Goal: Information Seeking & Learning: Understand process/instructions

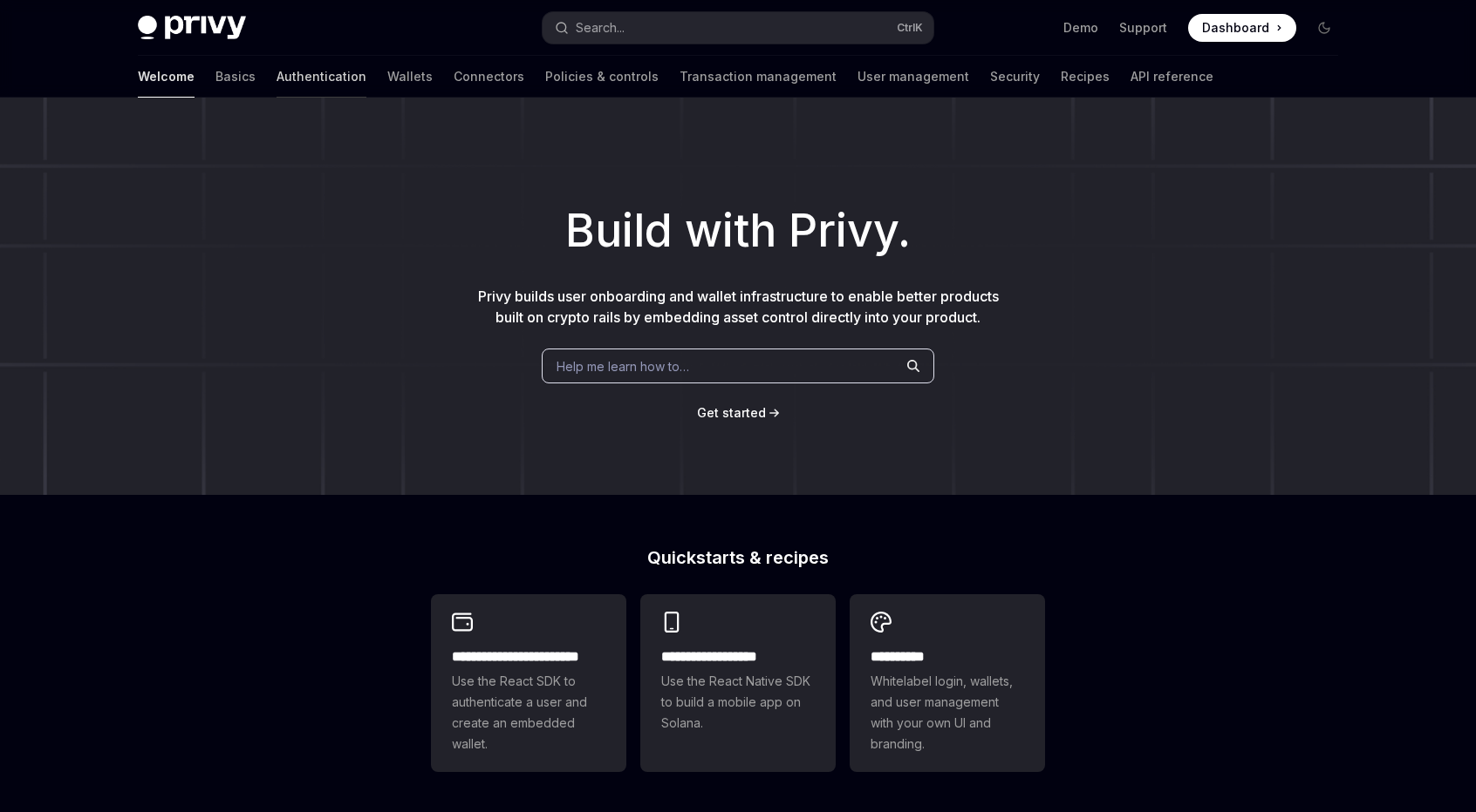
click at [277, 88] on link "Authentication" at bounding box center [321, 77] width 90 height 42
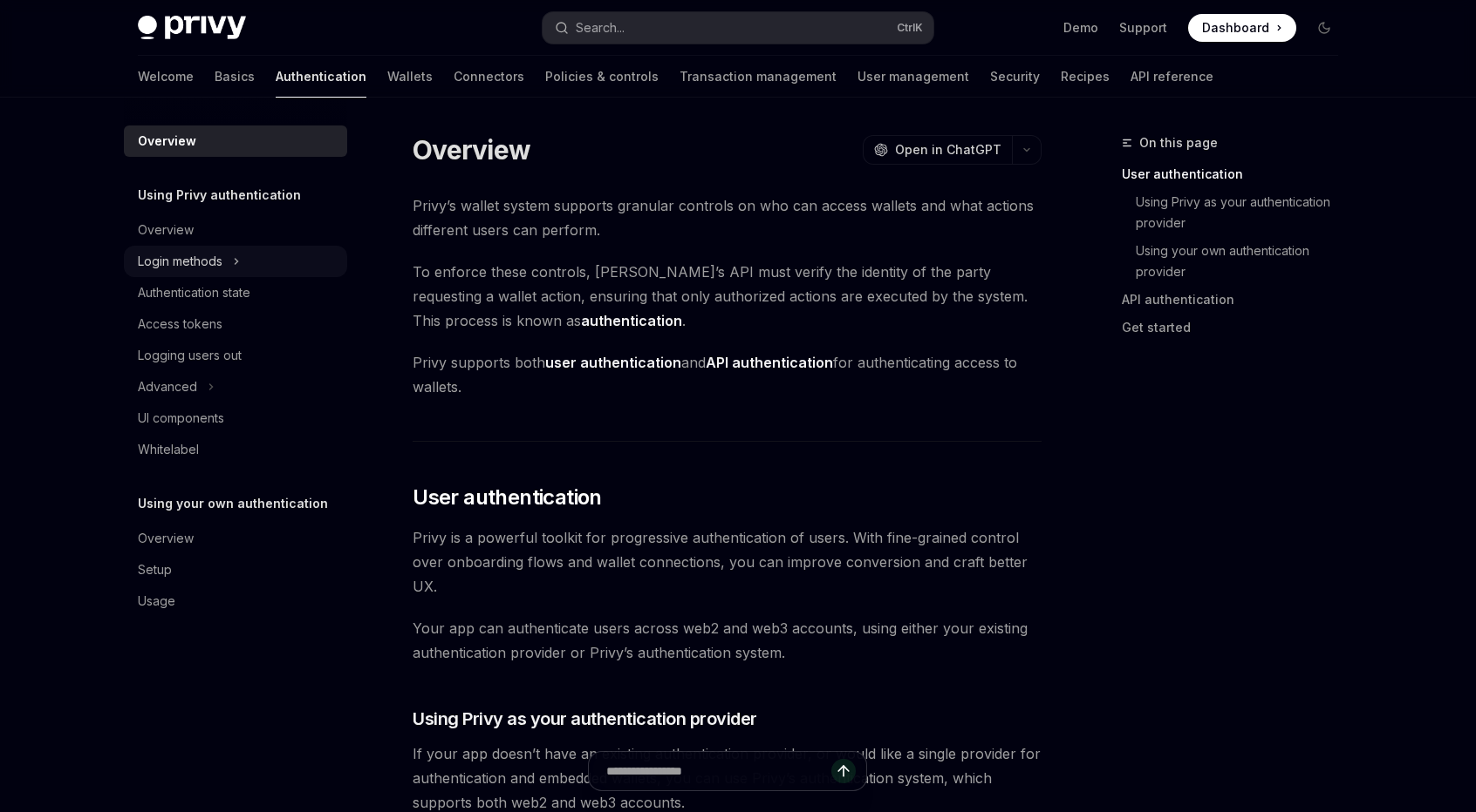
click at [225, 261] on button "Login methods" at bounding box center [236, 261] width 224 height 31
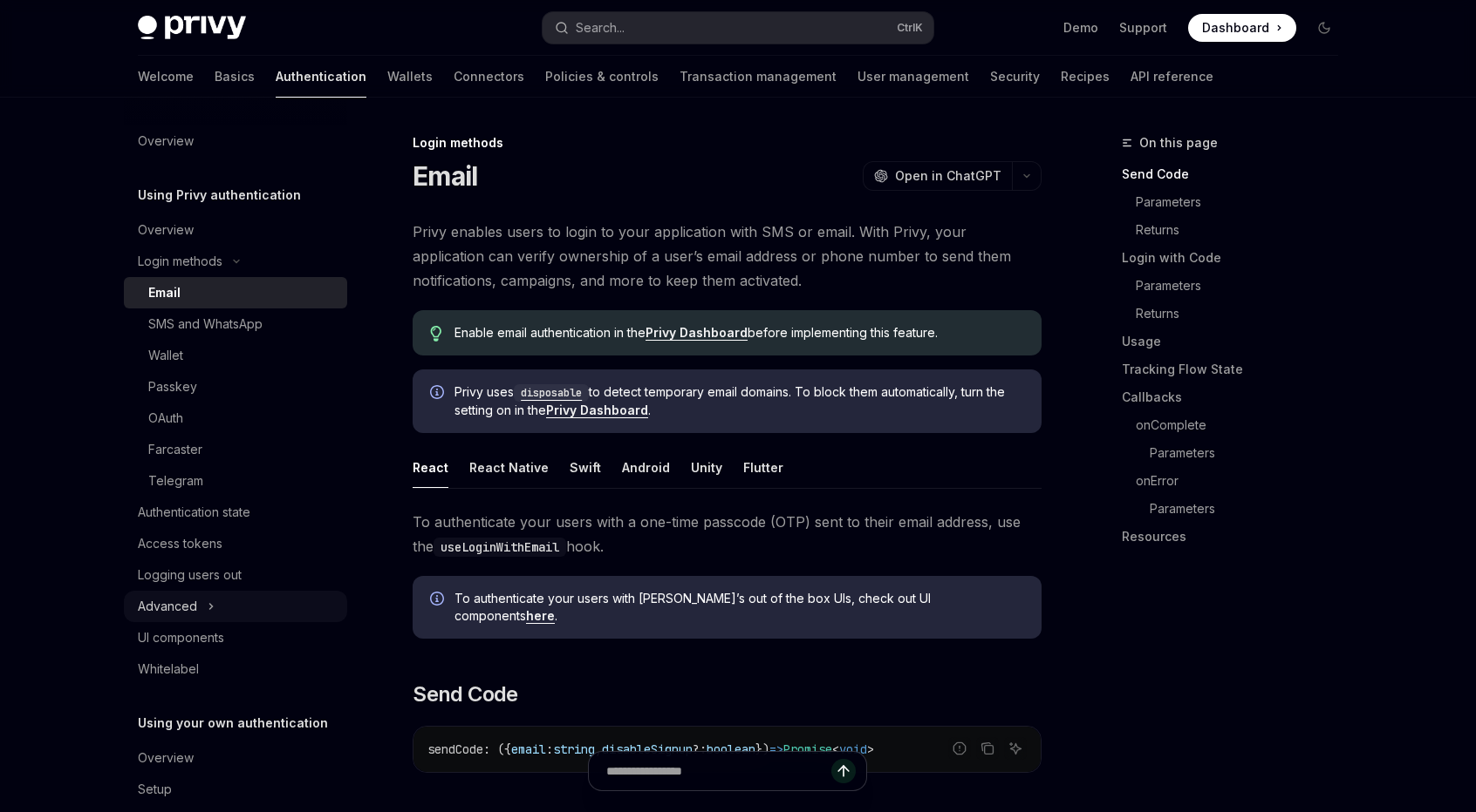
click at [203, 604] on button "Advanced" at bounding box center [236, 606] width 224 height 31
click at [857, 69] on link "User management" at bounding box center [913, 77] width 112 height 42
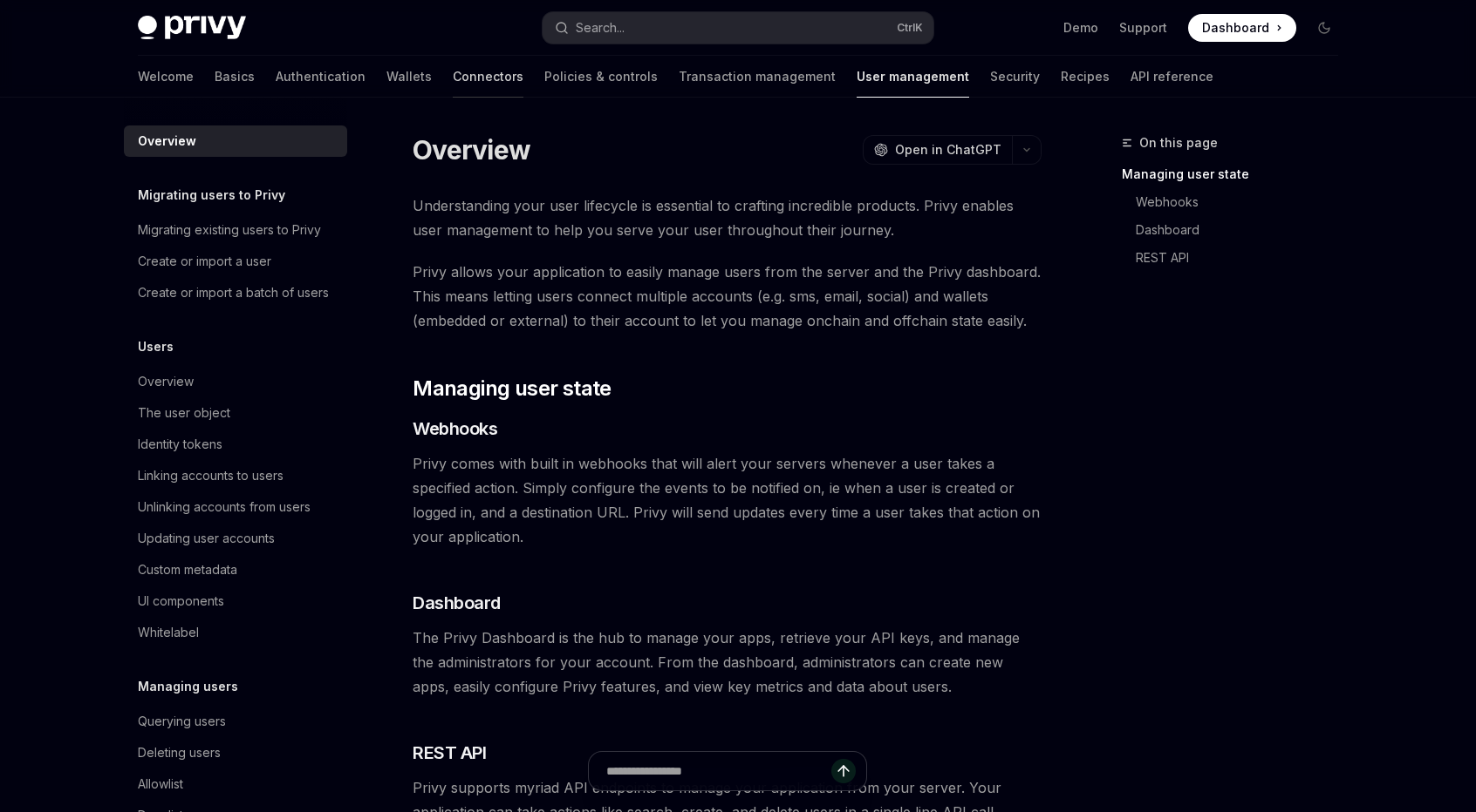
click at [453, 81] on link "Connectors" at bounding box center [488, 77] width 71 height 42
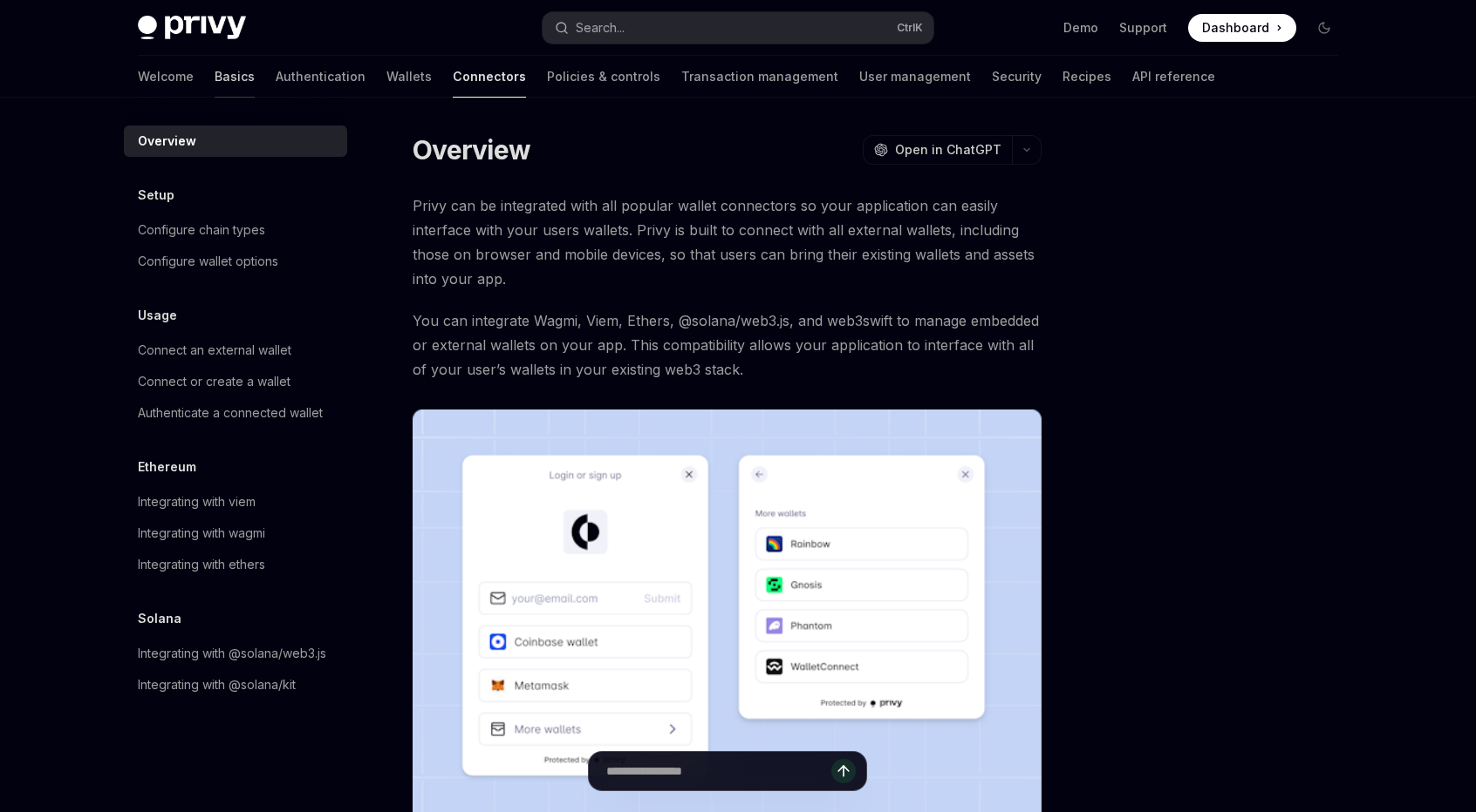
click at [214, 82] on link "Basics" at bounding box center [234, 77] width 40 height 42
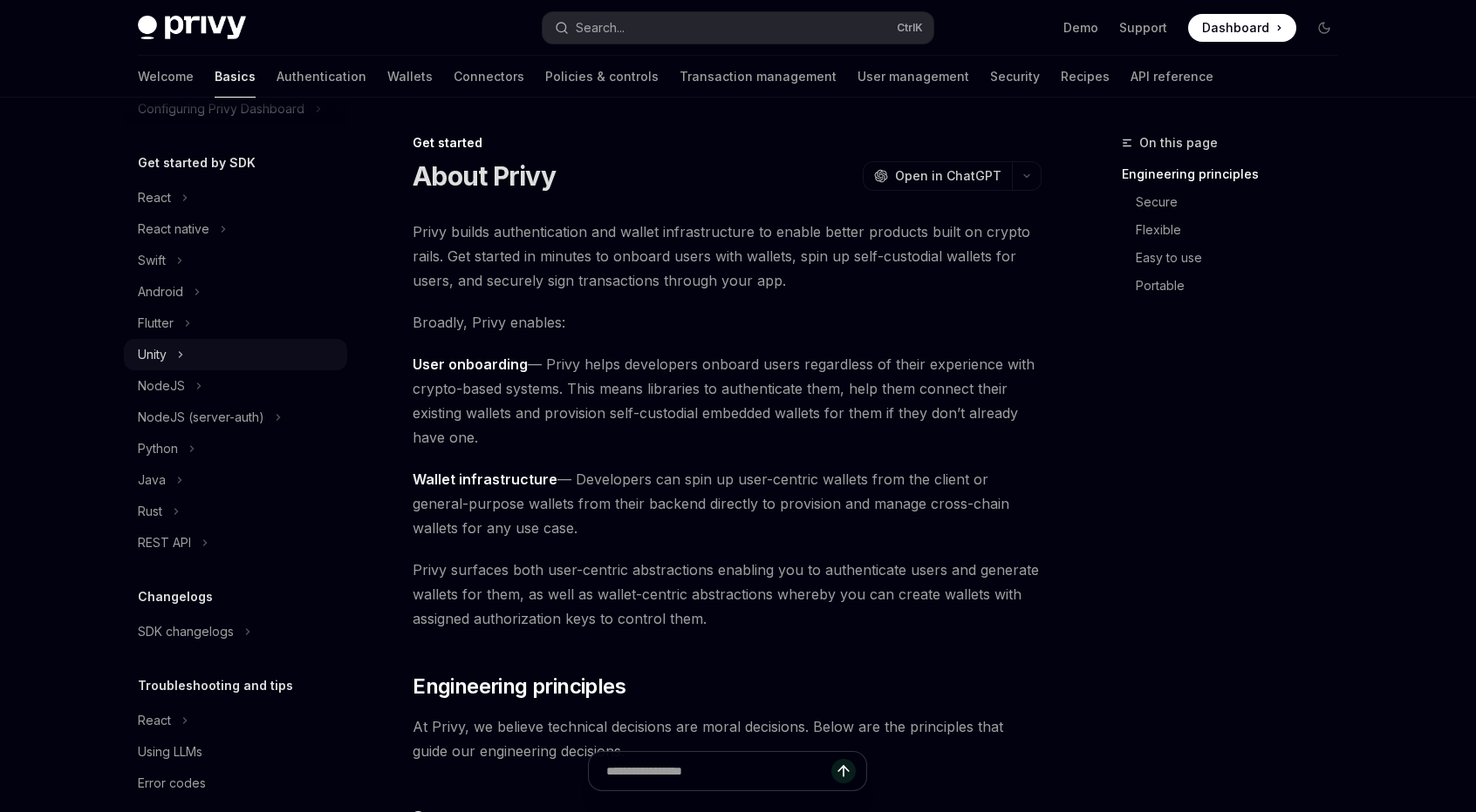
scroll to position [178, 0]
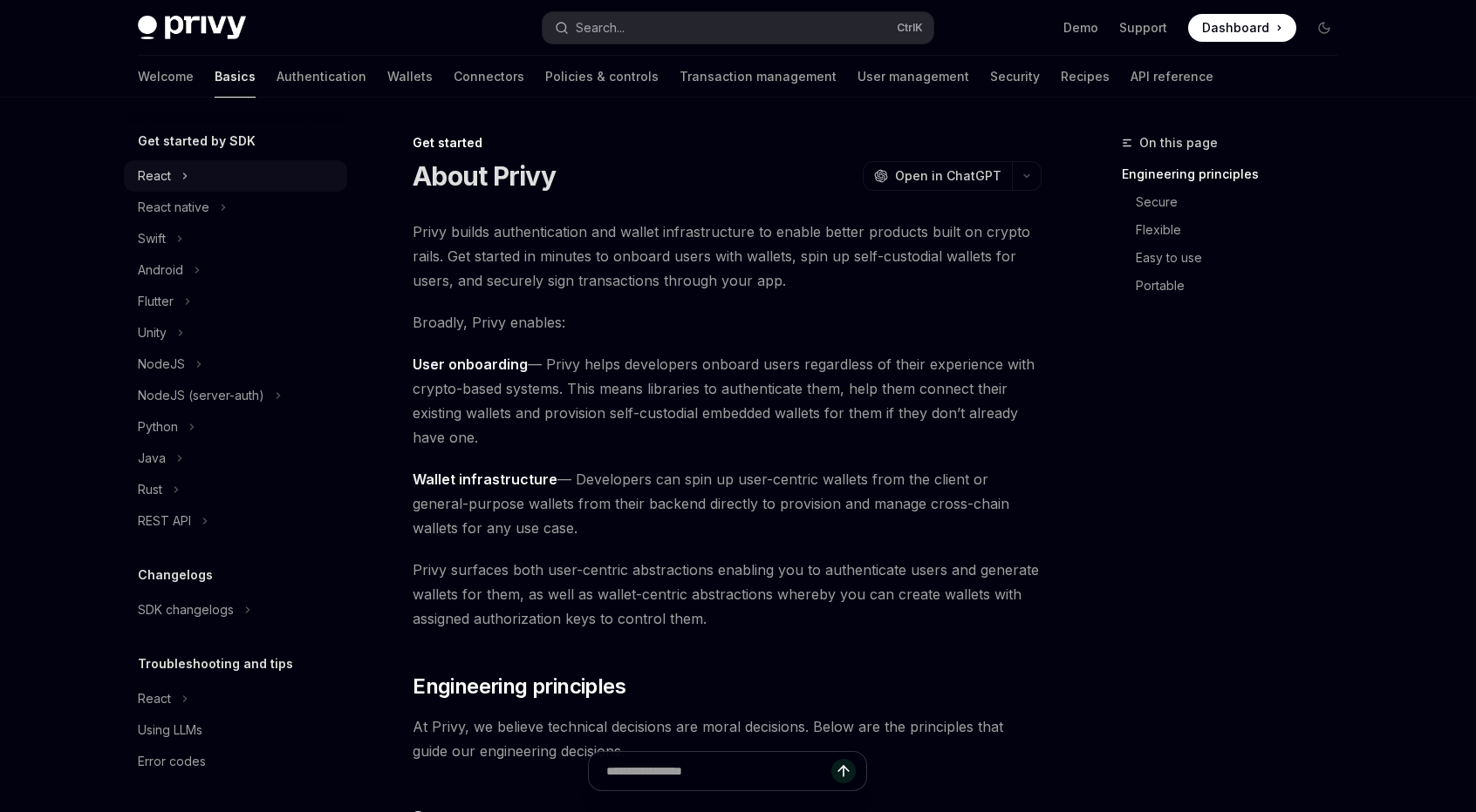
click at [210, 176] on button "React" at bounding box center [236, 175] width 224 height 31
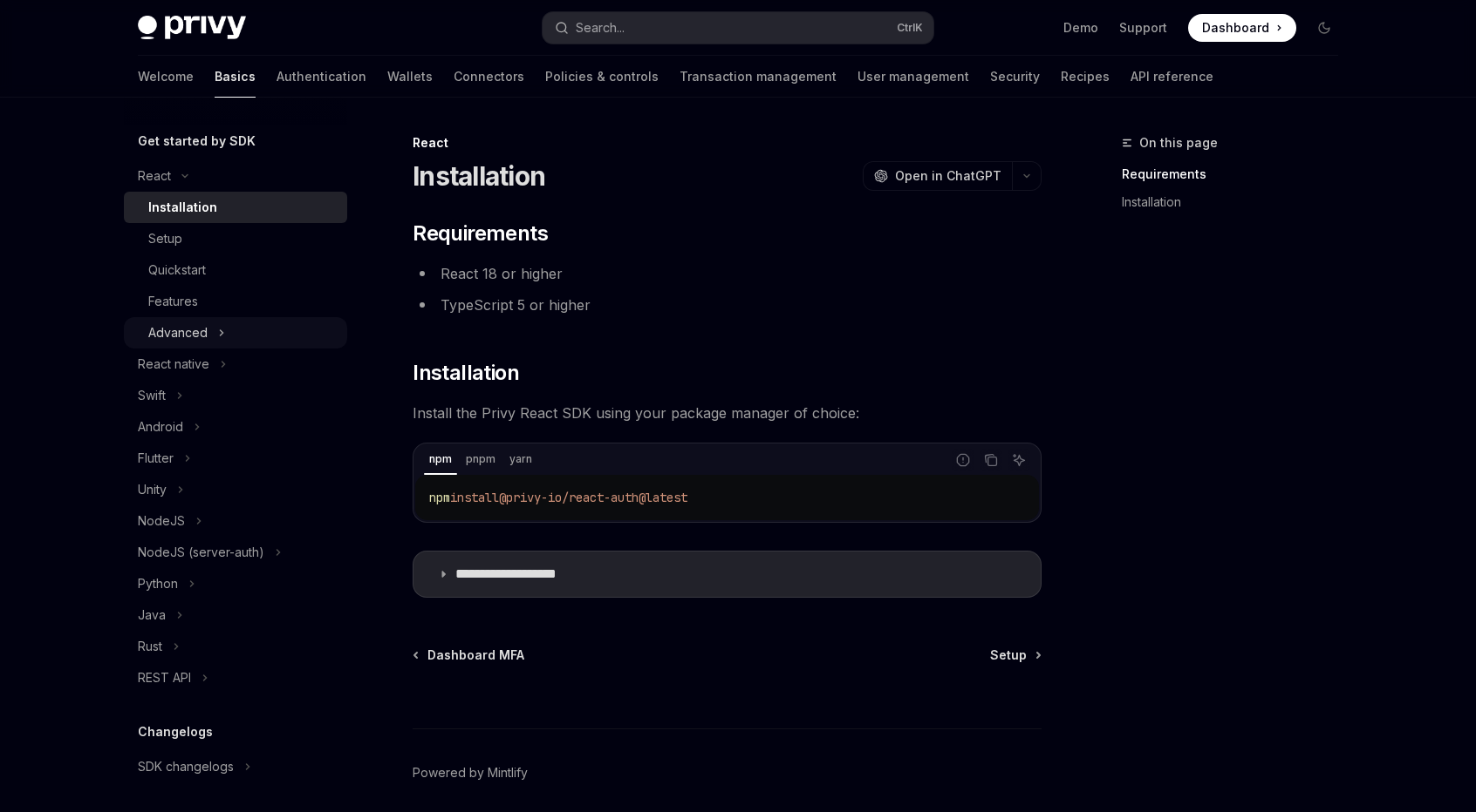
click at [206, 335] on div "Advanced" at bounding box center [177, 333] width 60 height 21
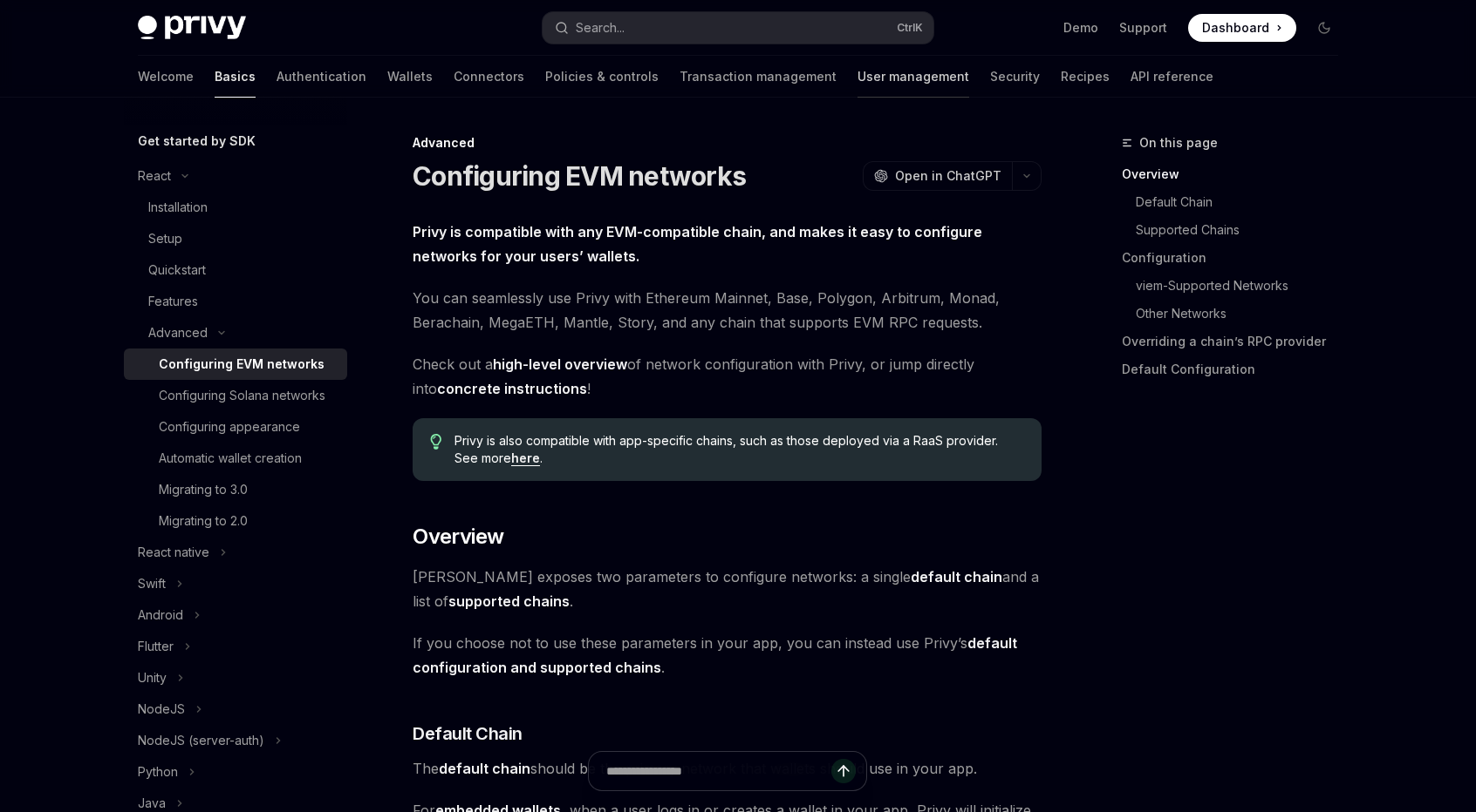
click at [857, 86] on link "User management" at bounding box center [913, 77] width 112 height 42
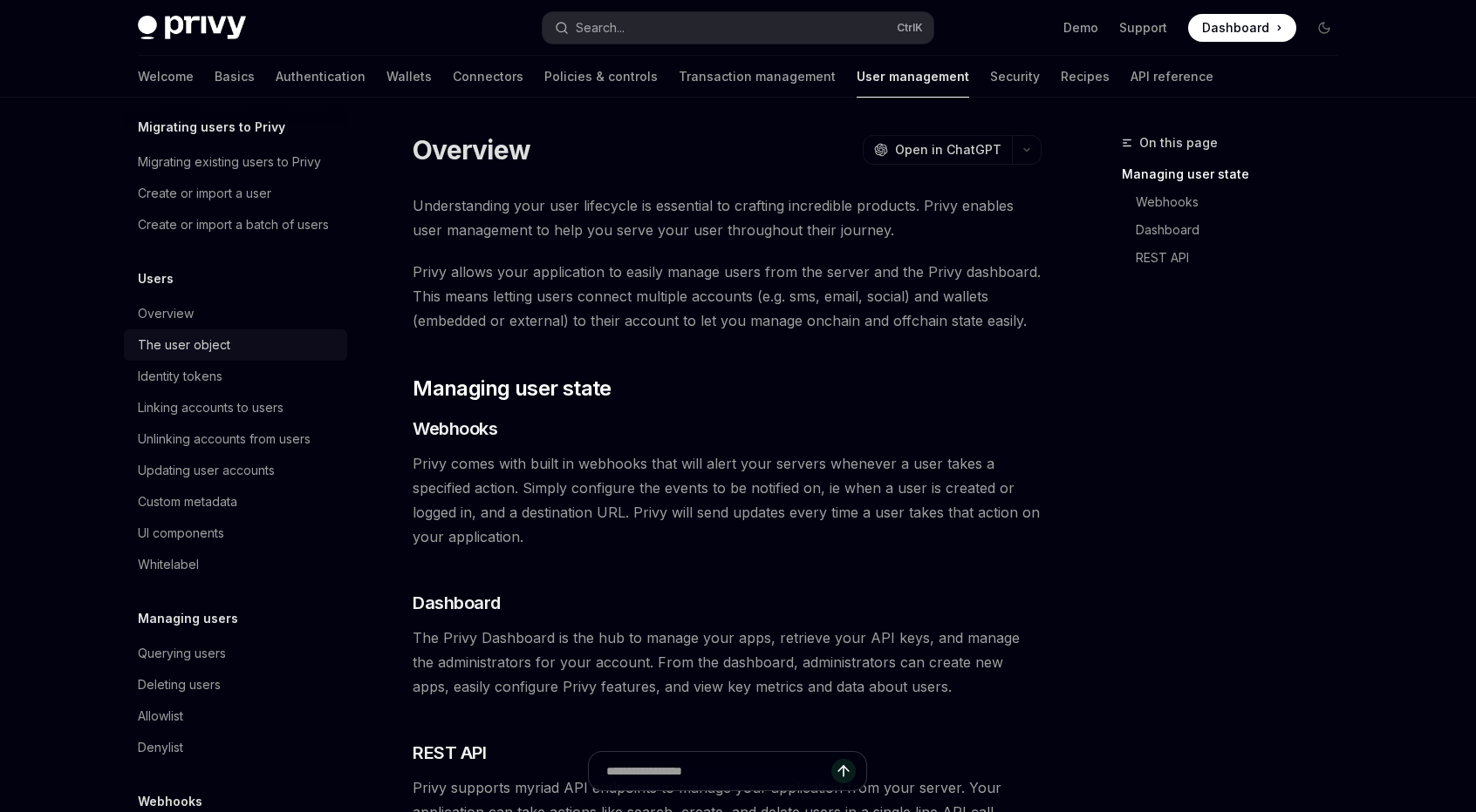
scroll to position [145, 0]
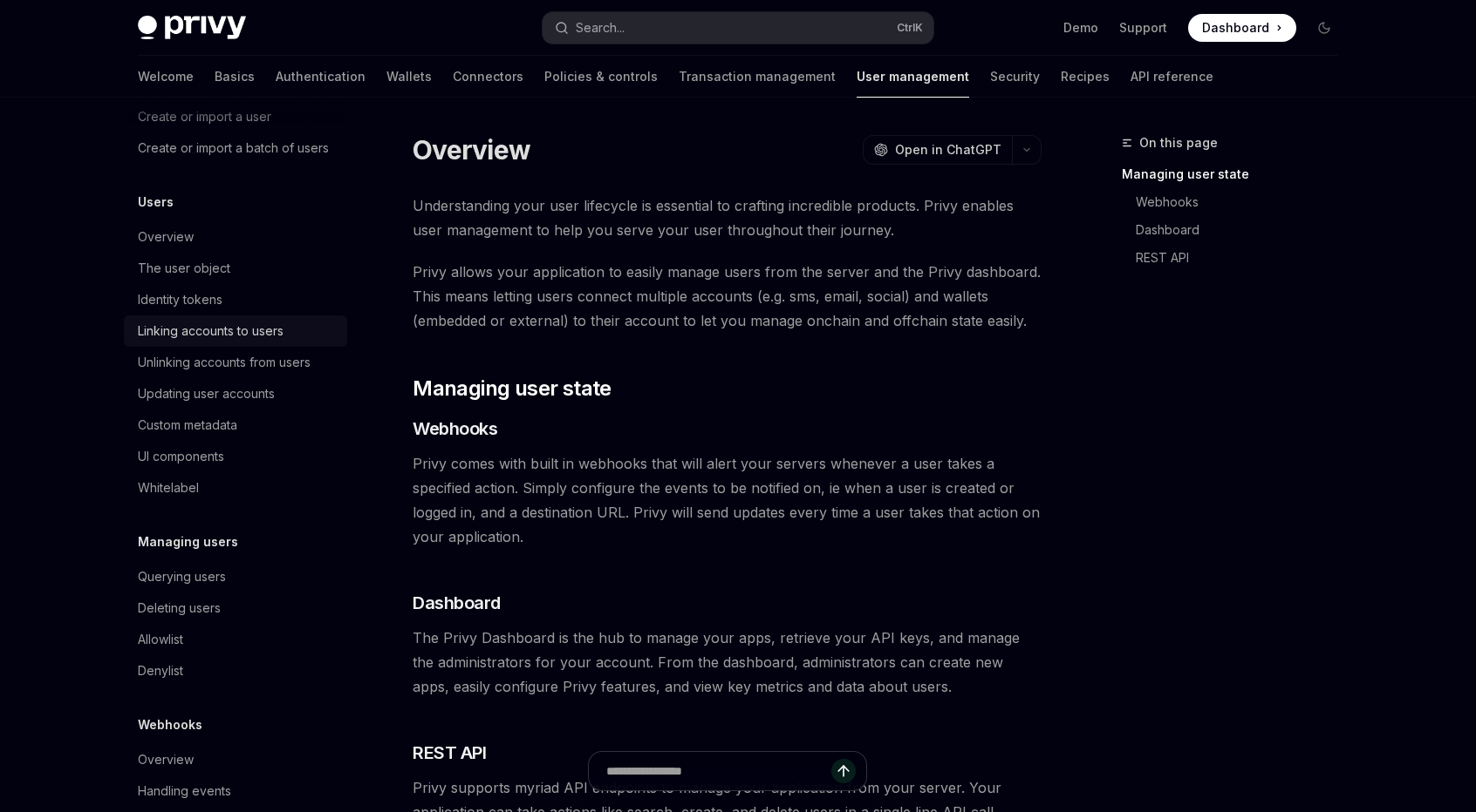
click at [290, 342] on div "Linking accounts to users" at bounding box center [237, 332] width 199 height 21
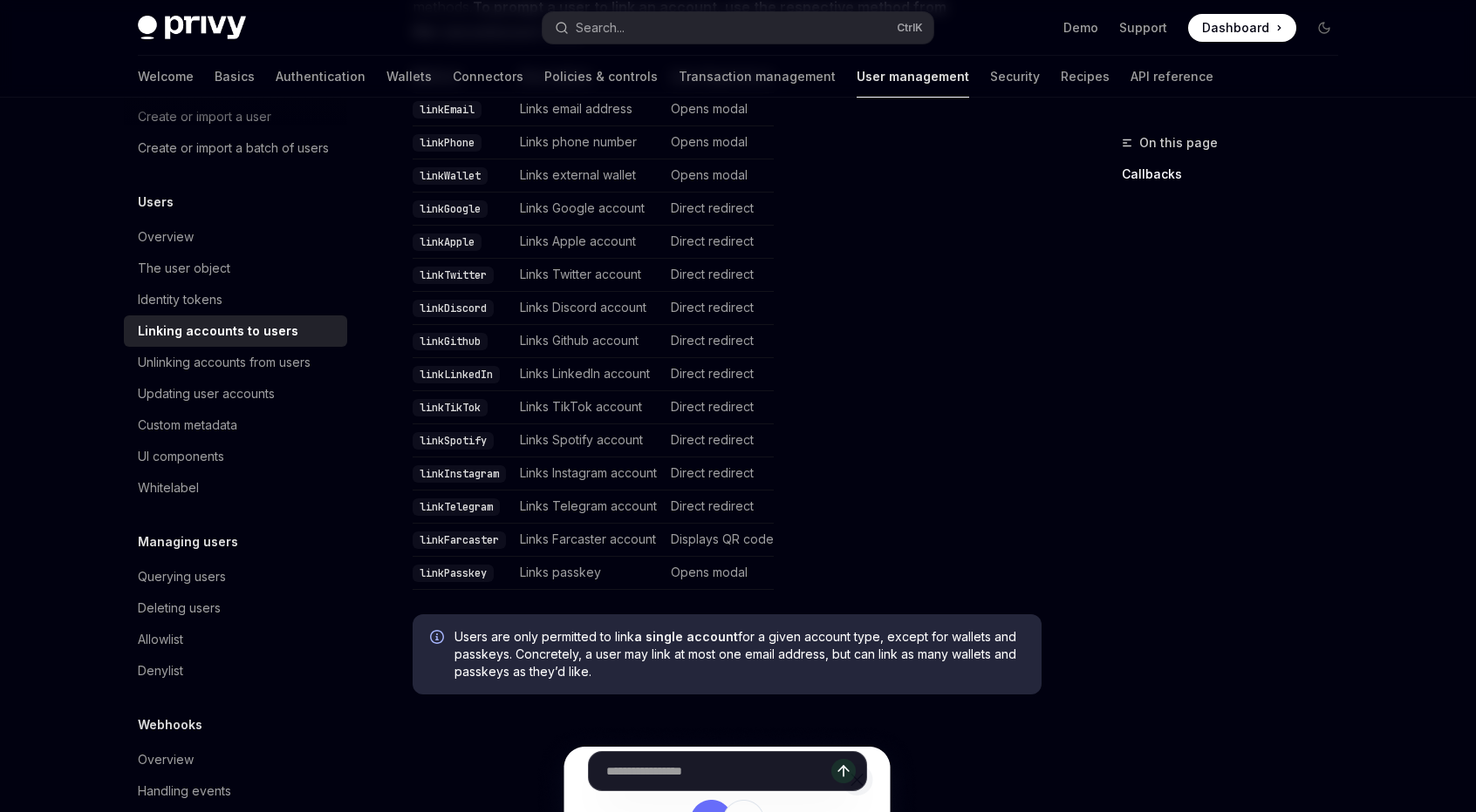
scroll to position [436, 0]
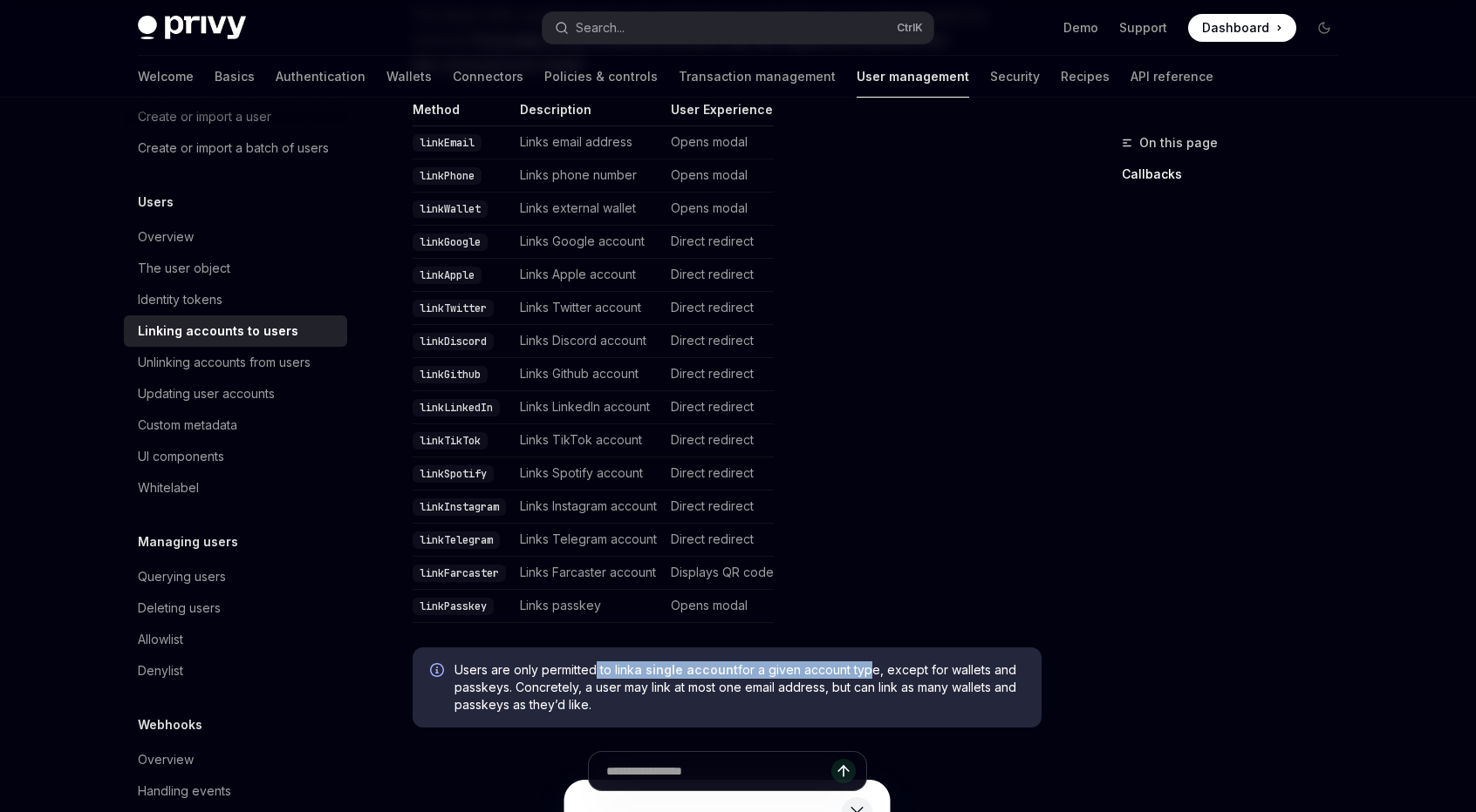
drag, startPoint x: 594, startPoint y: 638, endPoint x: 871, endPoint y: 638, distance: 277.0
click at [867, 661] on span "Users are only permitted to link a single account for a given account type, exc…" at bounding box center [738, 687] width 570 height 52
click at [871, 661] on span "Users are only permitted to link a single account for a given account type, exc…" at bounding box center [738, 687] width 570 height 52
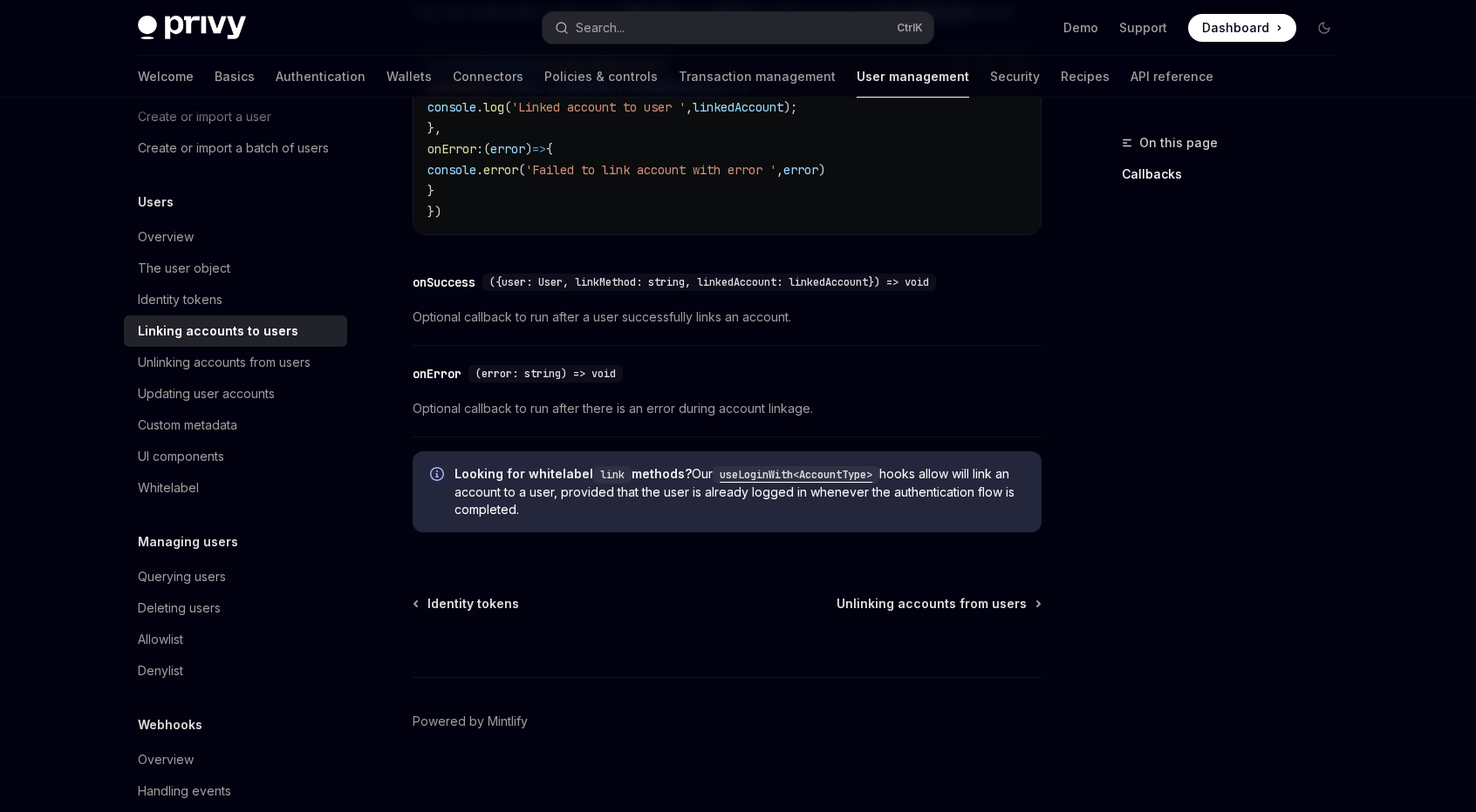
scroll to position [2028, 0]
click at [173, 373] on div "Unlinking accounts from users" at bounding box center [224, 363] width 173 height 21
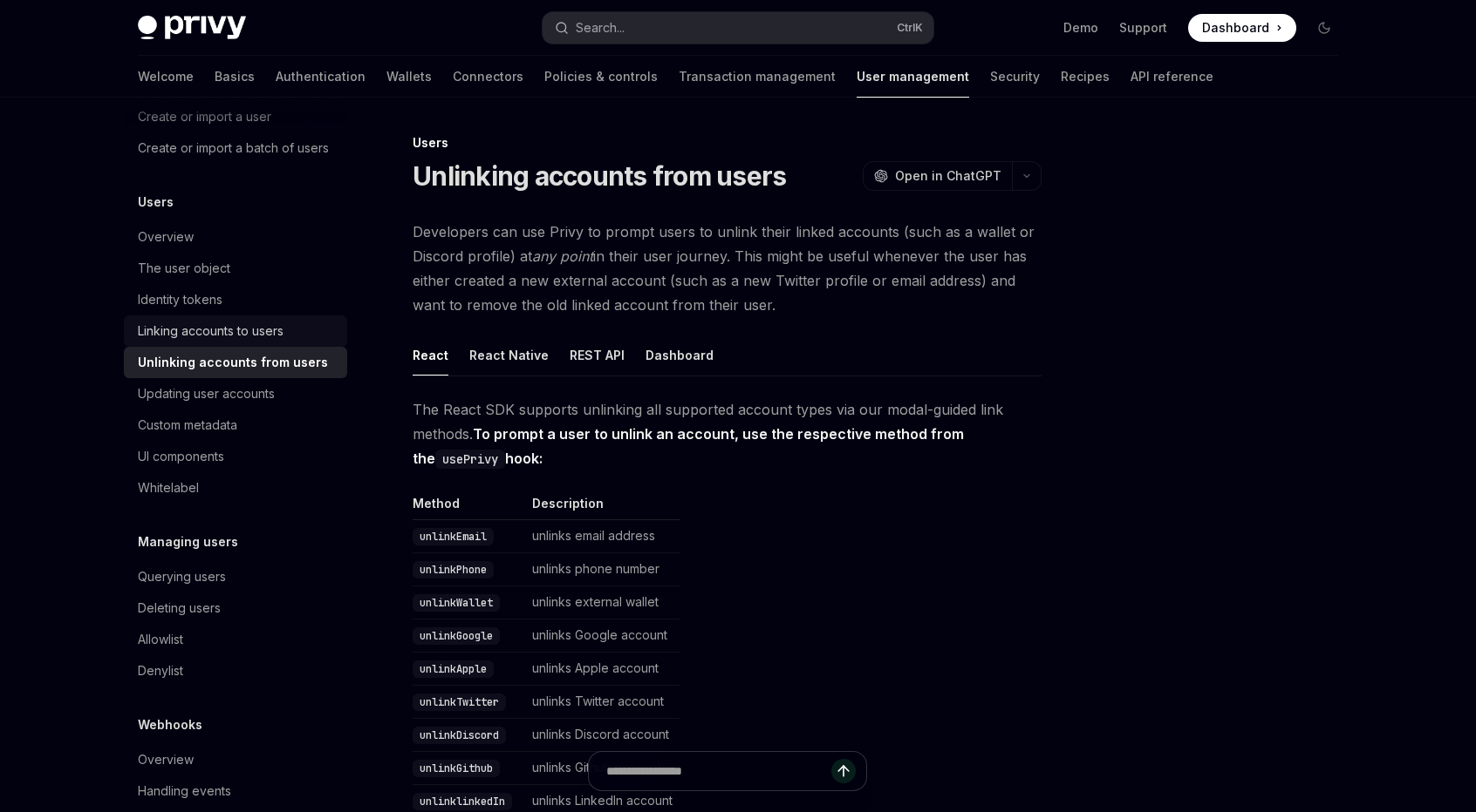
click at [293, 342] on div "Linking accounts to users" at bounding box center [237, 332] width 199 height 21
type textarea "*"
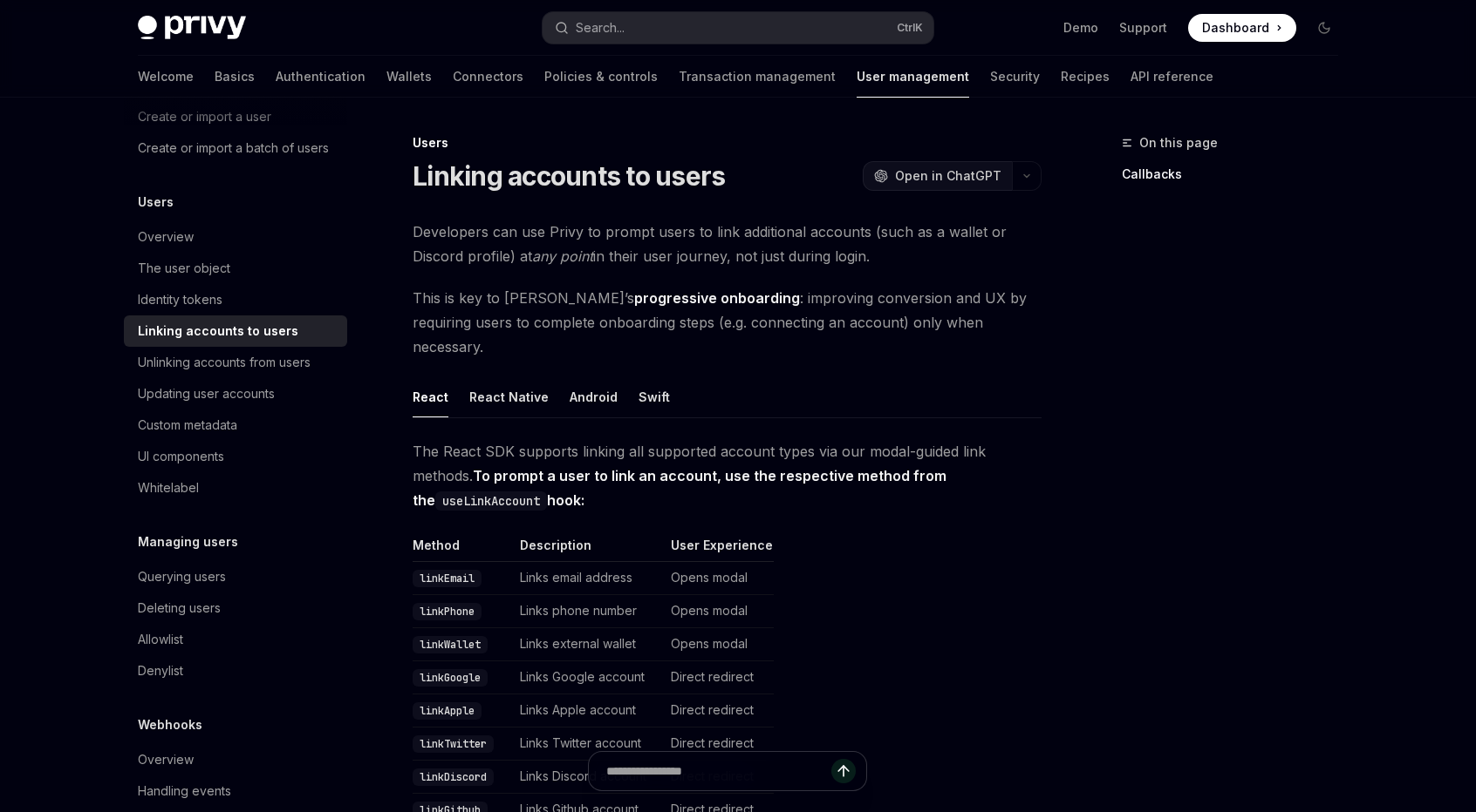
click at [1011, 180] on button "OpenAI Open in ChatGPT" at bounding box center [937, 175] width 149 height 29
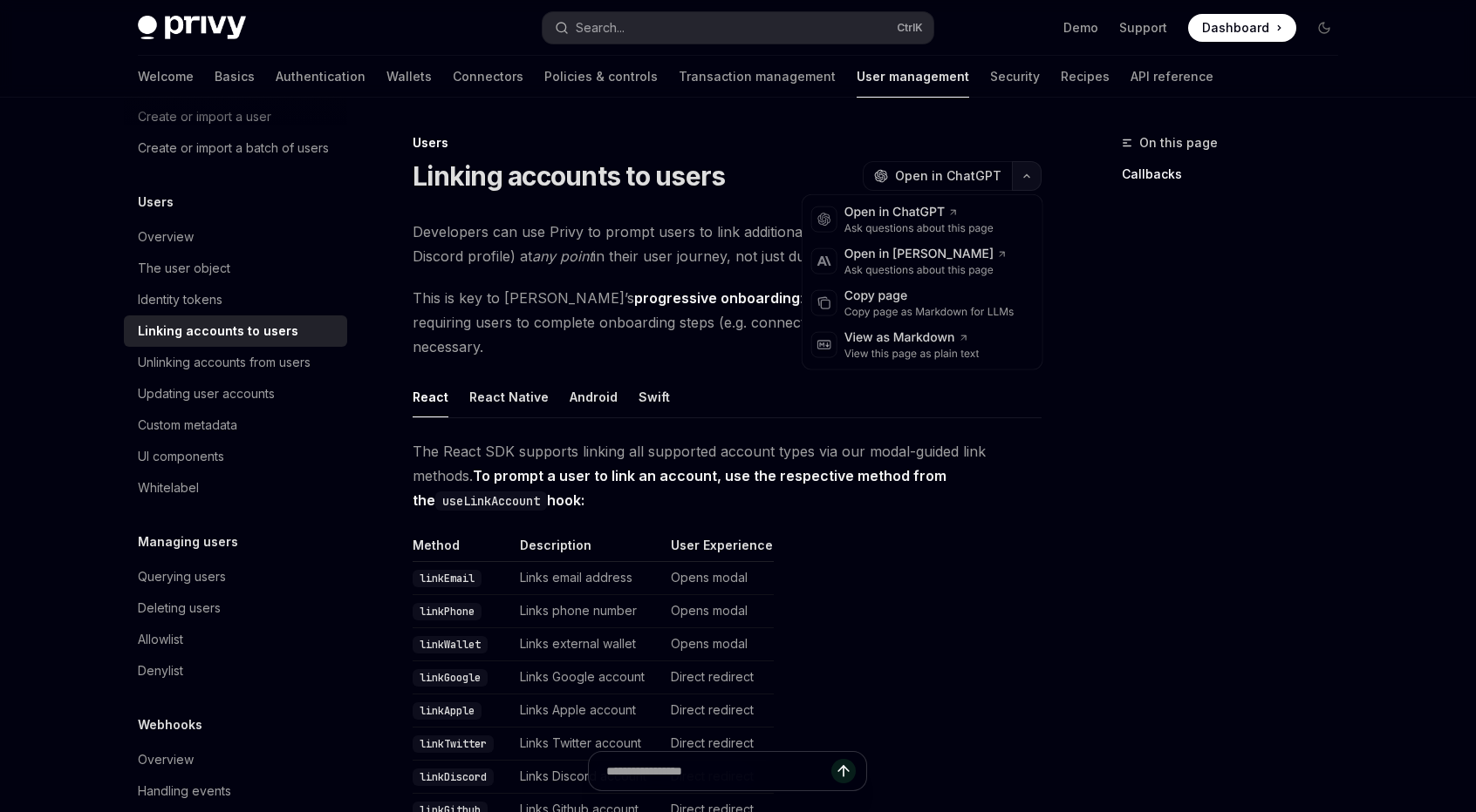
click at [1020, 168] on button "button" at bounding box center [1026, 175] width 29 height 29
click at [956, 316] on div "Copy page as Markdown for LLMs" at bounding box center [929, 312] width 170 height 14
